Goal: Book appointment/travel/reservation

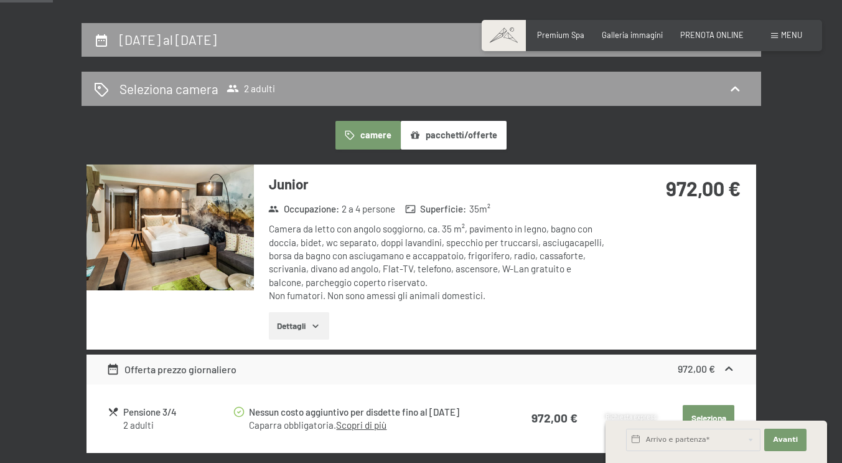
scroll to position [208, 0]
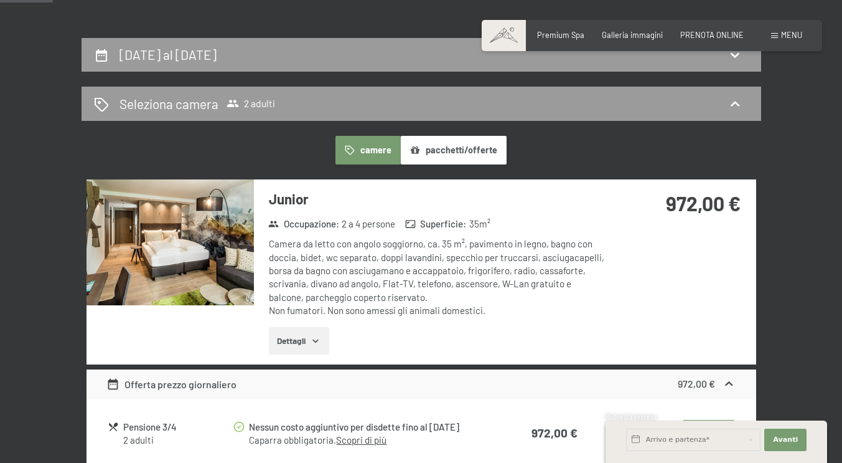
click at [313, 342] on icon "button" at bounding box center [316, 340] width 6 height 3
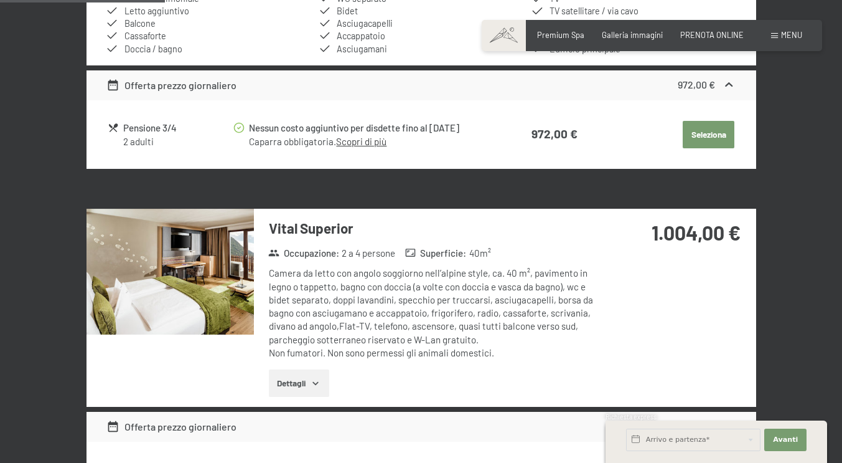
scroll to position [706, 0]
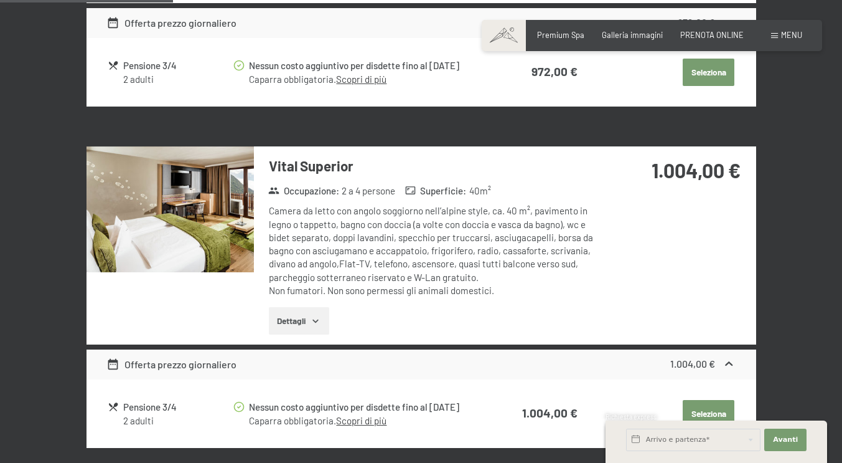
click at [284, 326] on button "Dettagli" at bounding box center [299, 320] width 60 height 27
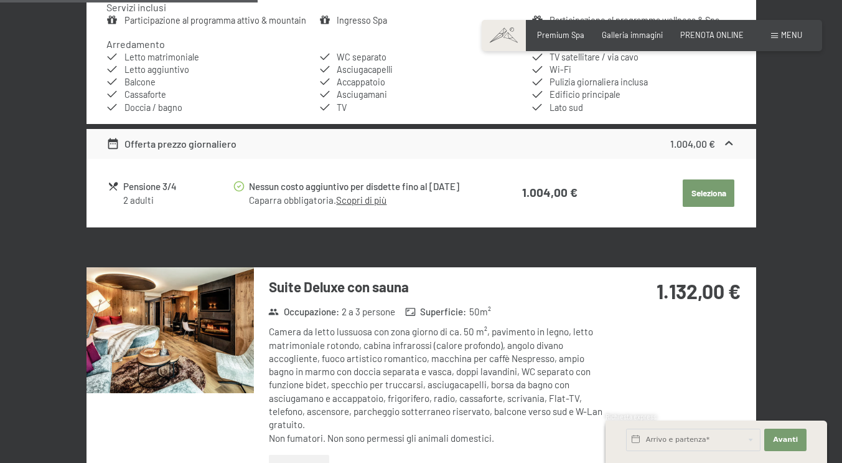
scroll to position [1142, 0]
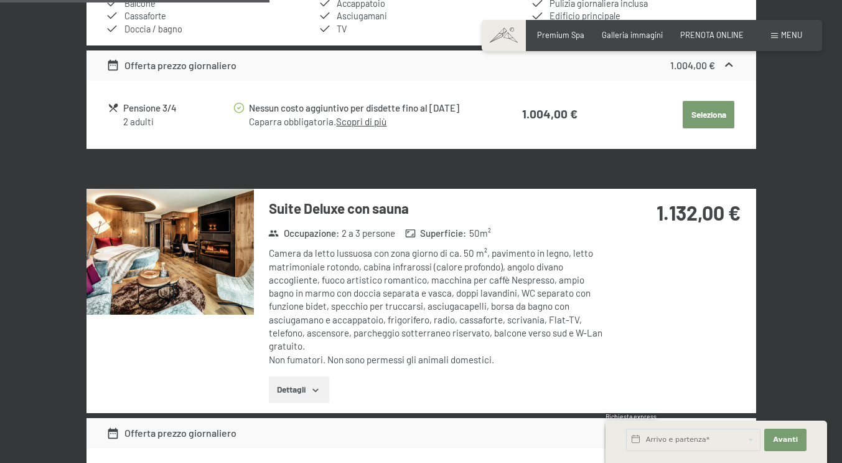
click at [311, 385] on icon "button" at bounding box center [316, 390] width 10 height 10
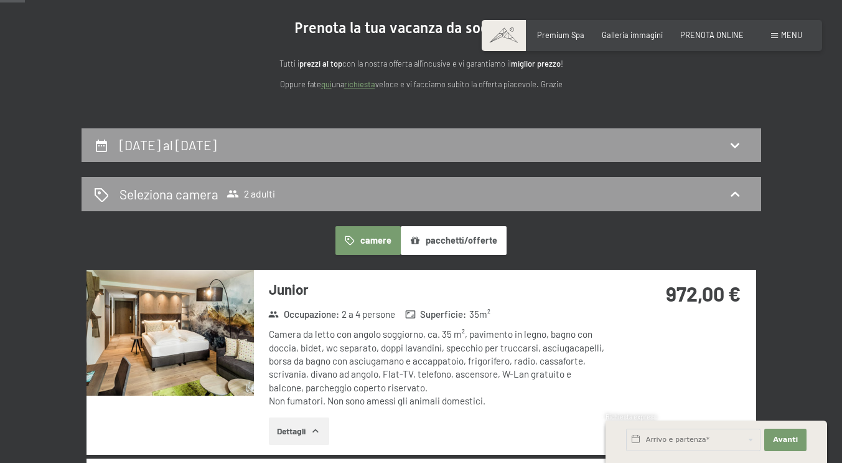
scroll to position [125, 0]
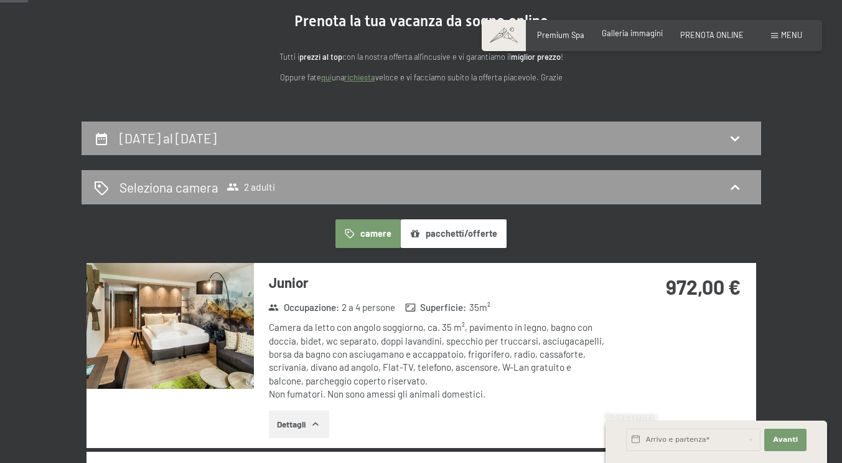
click at [624, 38] on span "Galleria immagini" at bounding box center [632, 33] width 61 height 10
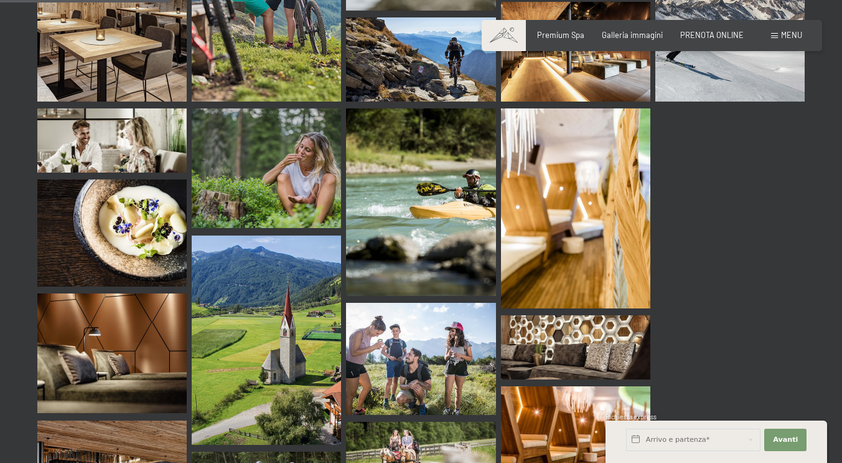
click at [594, 41] on div "Prenotazione Richiesta Premium Spa Galleria immagini PRENOTA ONLINE Menu DE IT …" at bounding box center [652, 35] width 301 height 11
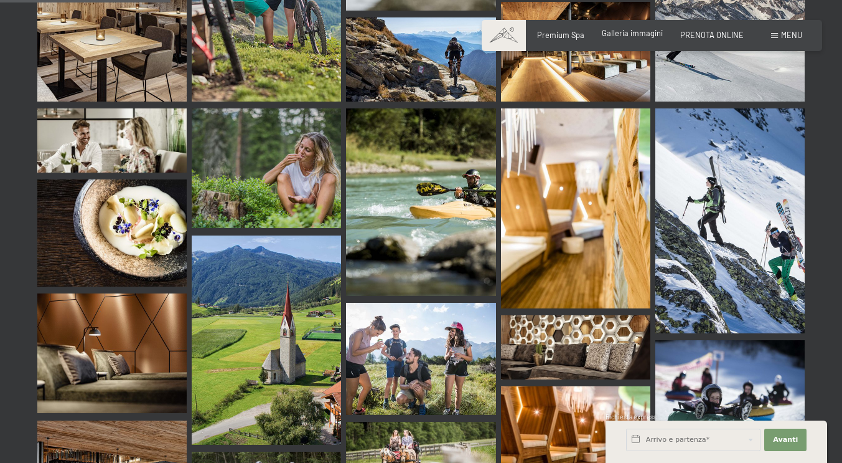
click at [621, 34] on span "Galleria immagini" at bounding box center [632, 33] width 61 height 10
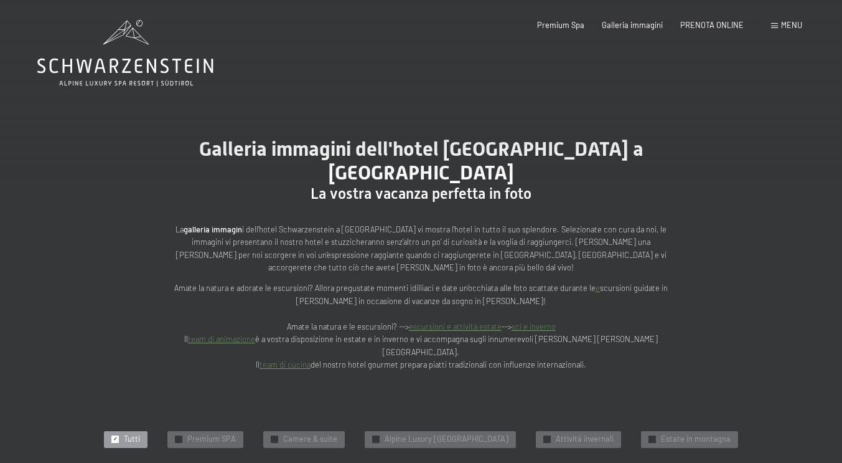
click at [177, 73] on icon at bounding box center [125, 53] width 176 height 67
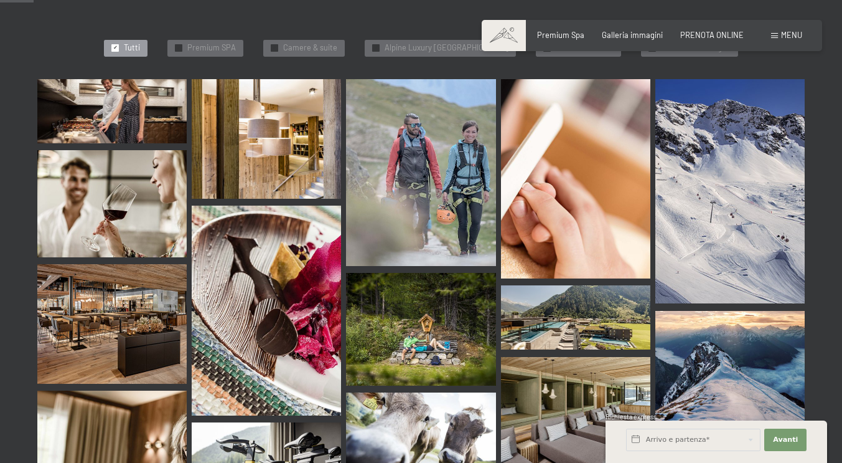
scroll to position [498, 0]
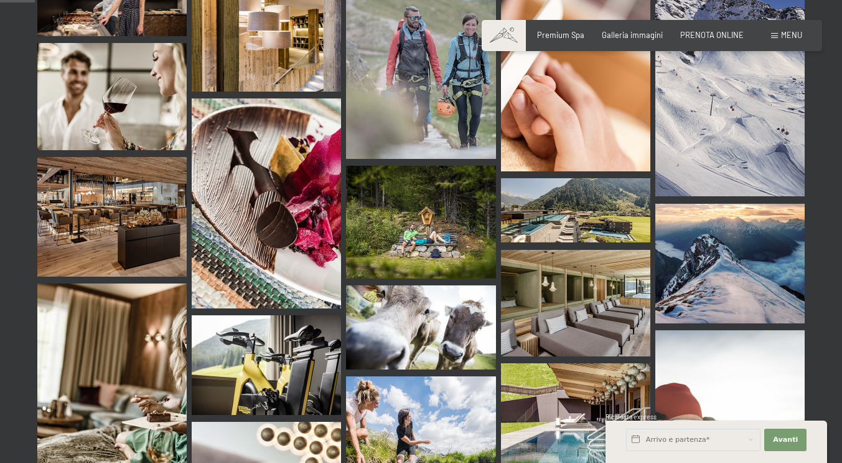
click at [307, 219] on img at bounding box center [266, 202] width 149 height 209
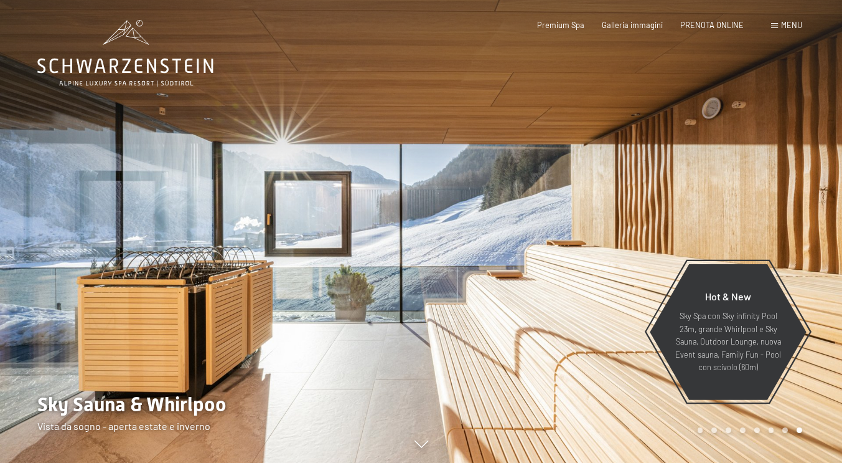
click at [110, 73] on icon at bounding box center [125, 53] width 176 height 67
